Goal: Task Accomplishment & Management: Use online tool/utility

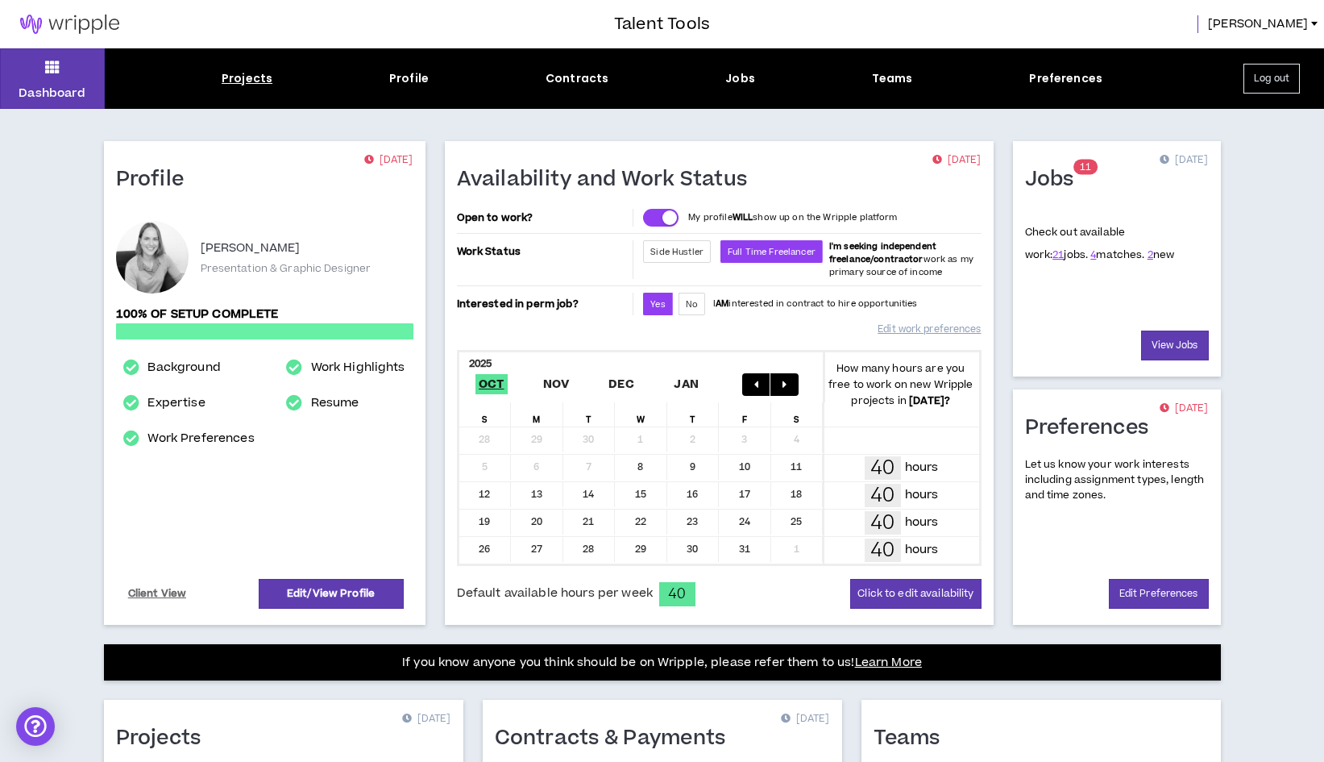
click at [262, 79] on div "Projects" at bounding box center [247, 78] width 51 height 17
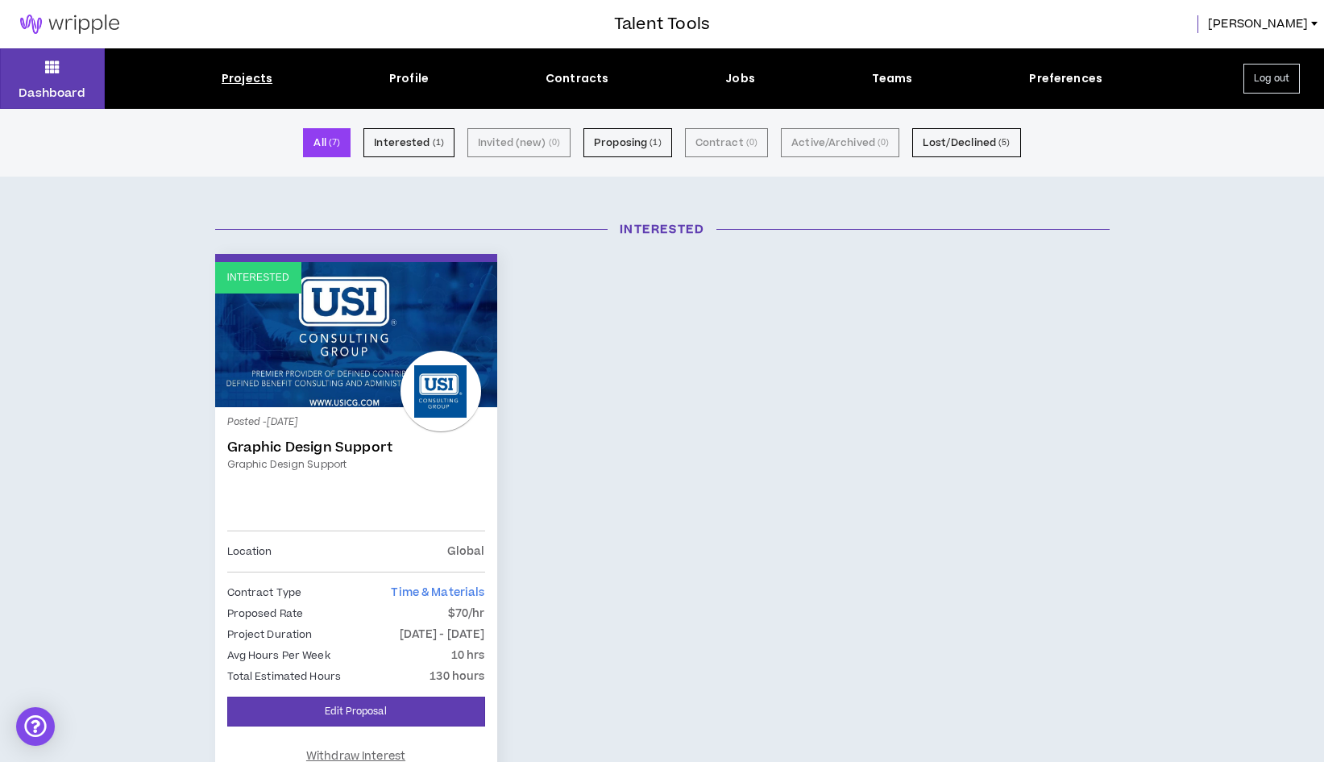
click at [329, 147] on button "All ( 7 )" at bounding box center [327, 142] width 48 height 29
click at [268, 73] on div "Projects" at bounding box center [247, 78] width 51 height 17
click at [261, 78] on div "Projects" at bounding box center [247, 78] width 51 height 17
click at [734, 87] on div "Dashboard Projects Profile Contracts Jobs Teams Preferences Log out" at bounding box center [662, 78] width 1324 height 60
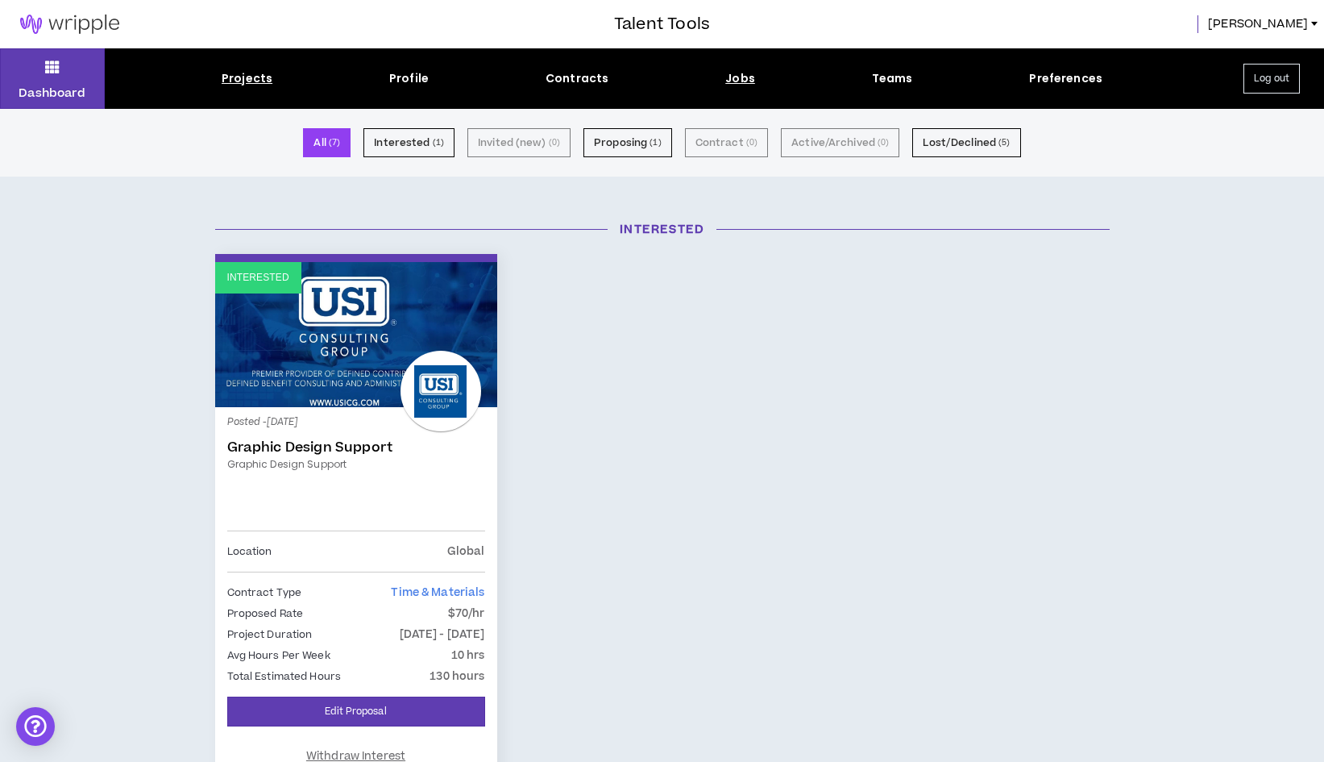
click at [737, 79] on div "Jobs" at bounding box center [741, 78] width 30 height 17
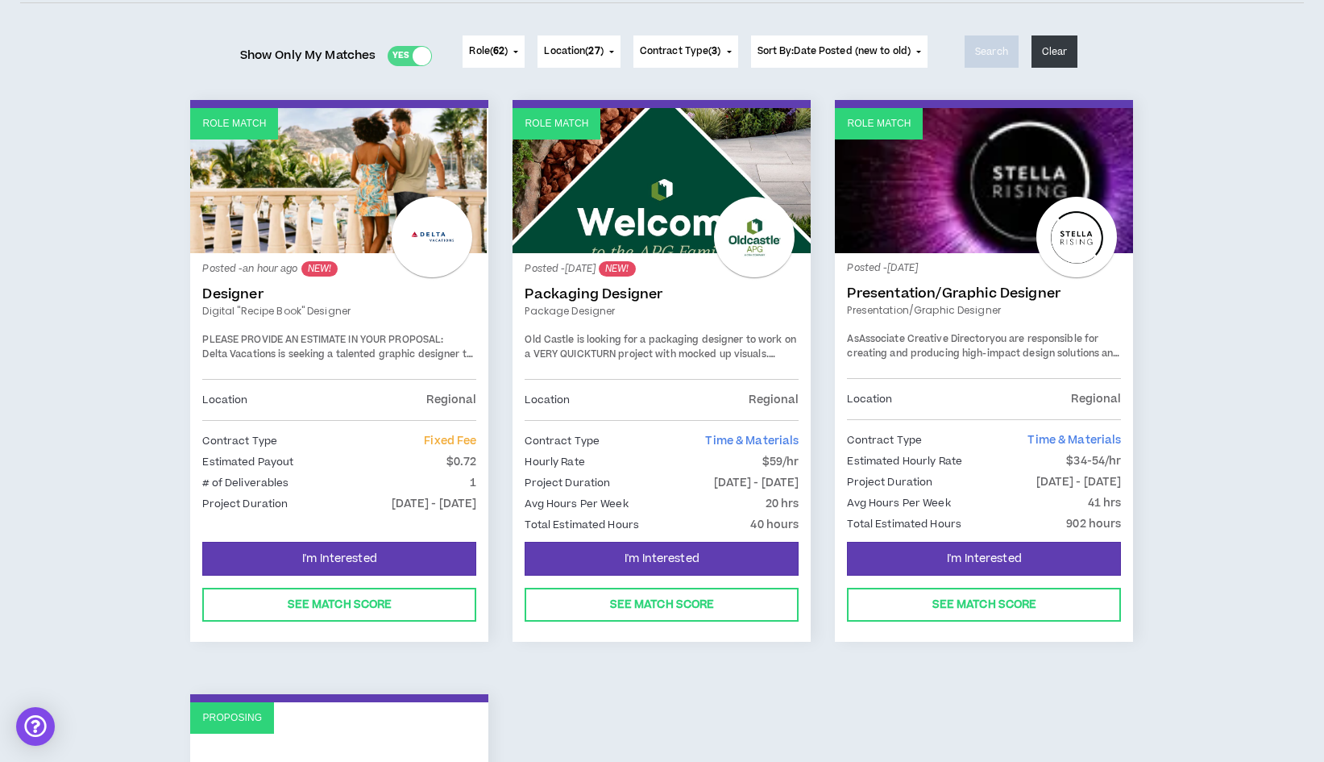
scroll to position [190, 0]
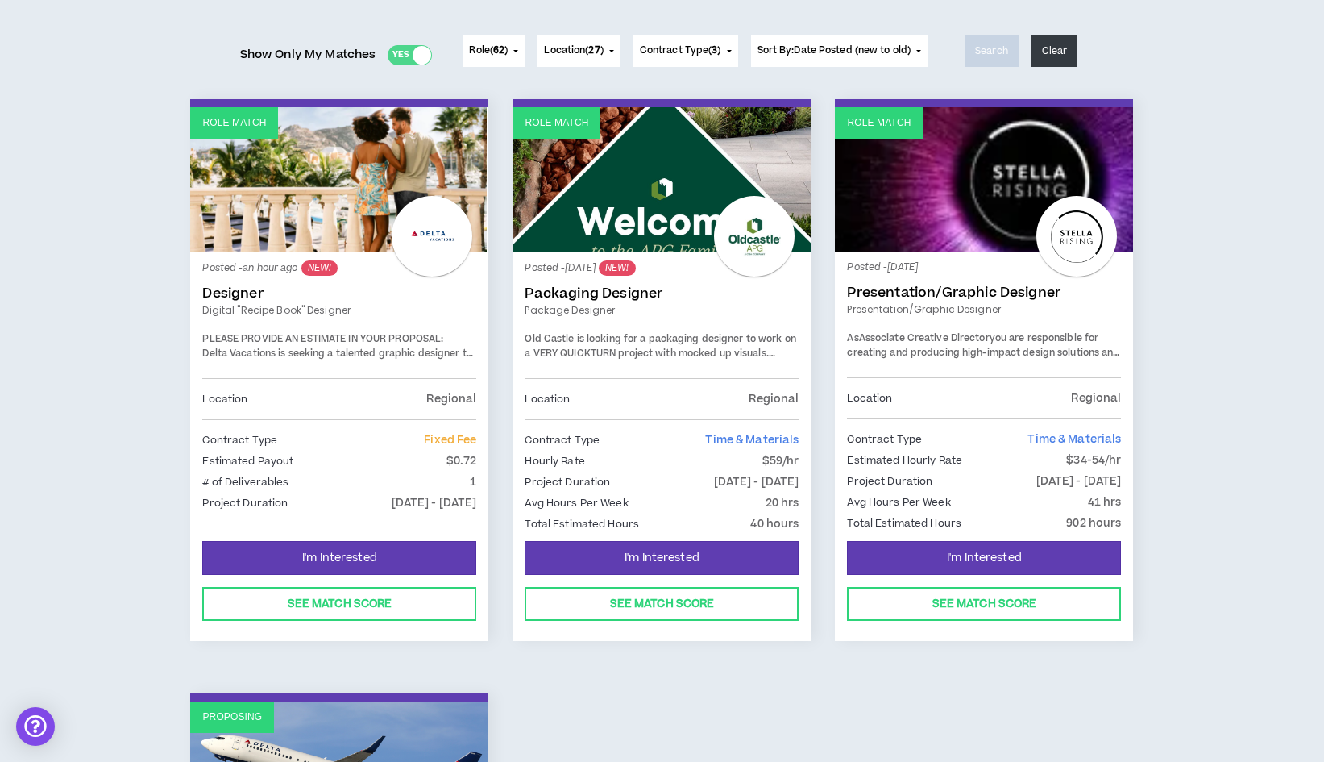
click at [348, 247] on link "Role Match" at bounding box center [339, 179] width 298 height 145
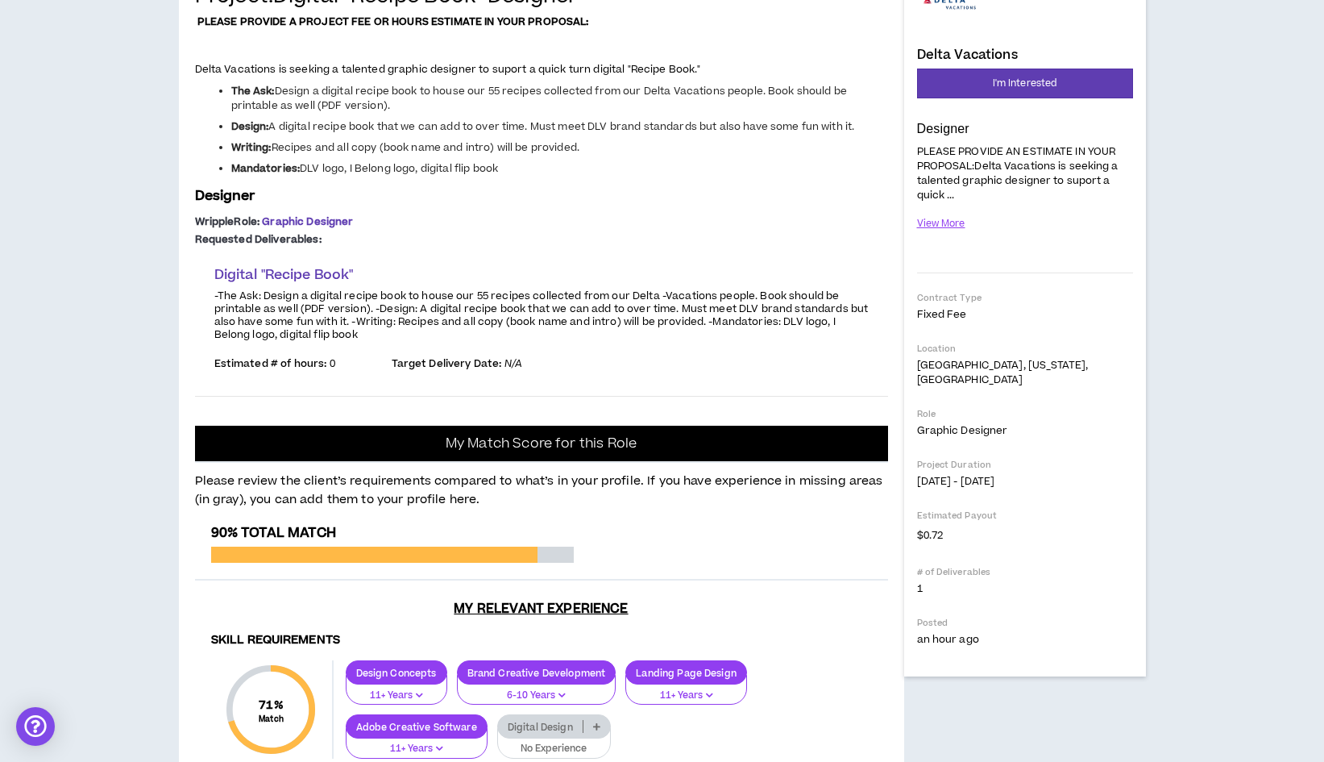
scroll to position [197, 0]
